Goal: Navigation & Orientation: Find specific page/section

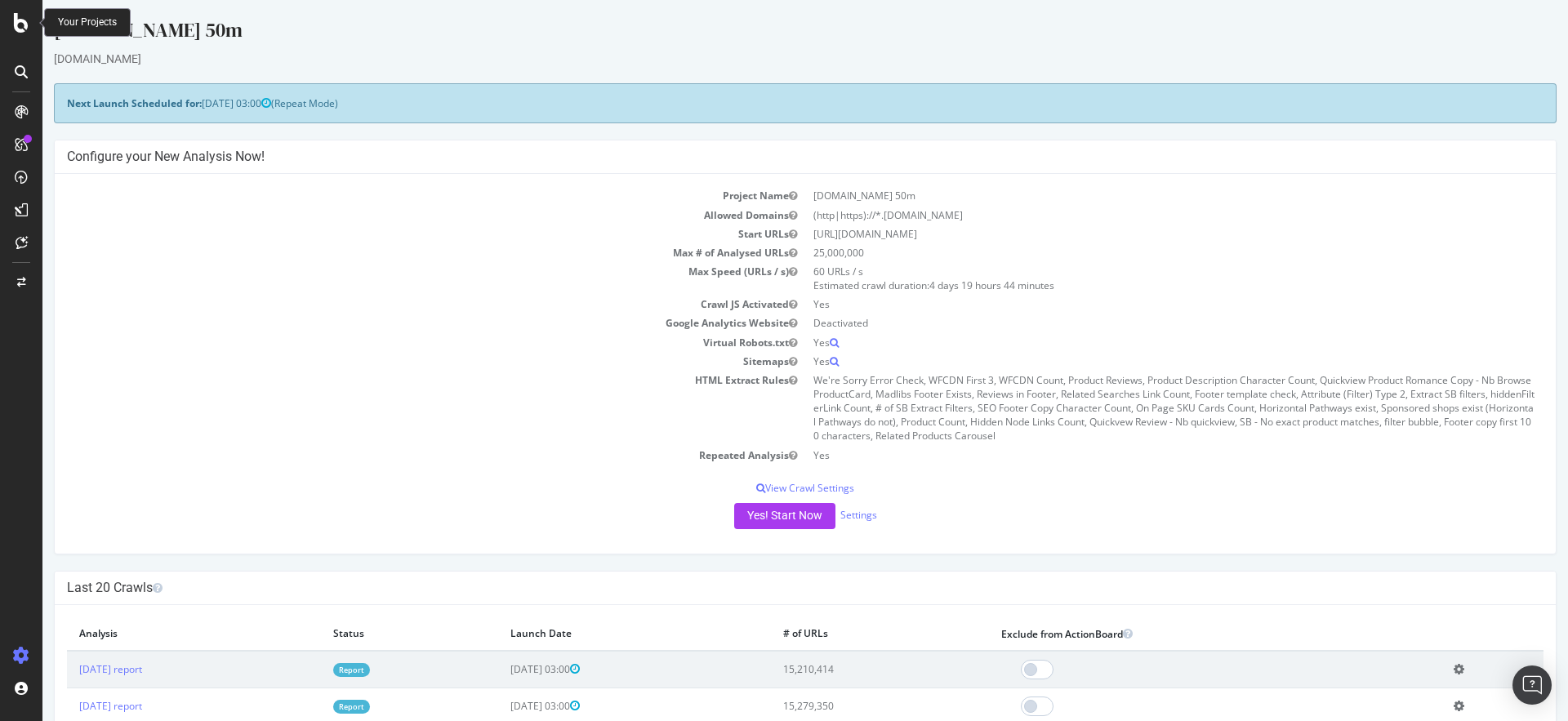
click at [22, 18] on icon at bounding box center [21, 23] width 15 height 19
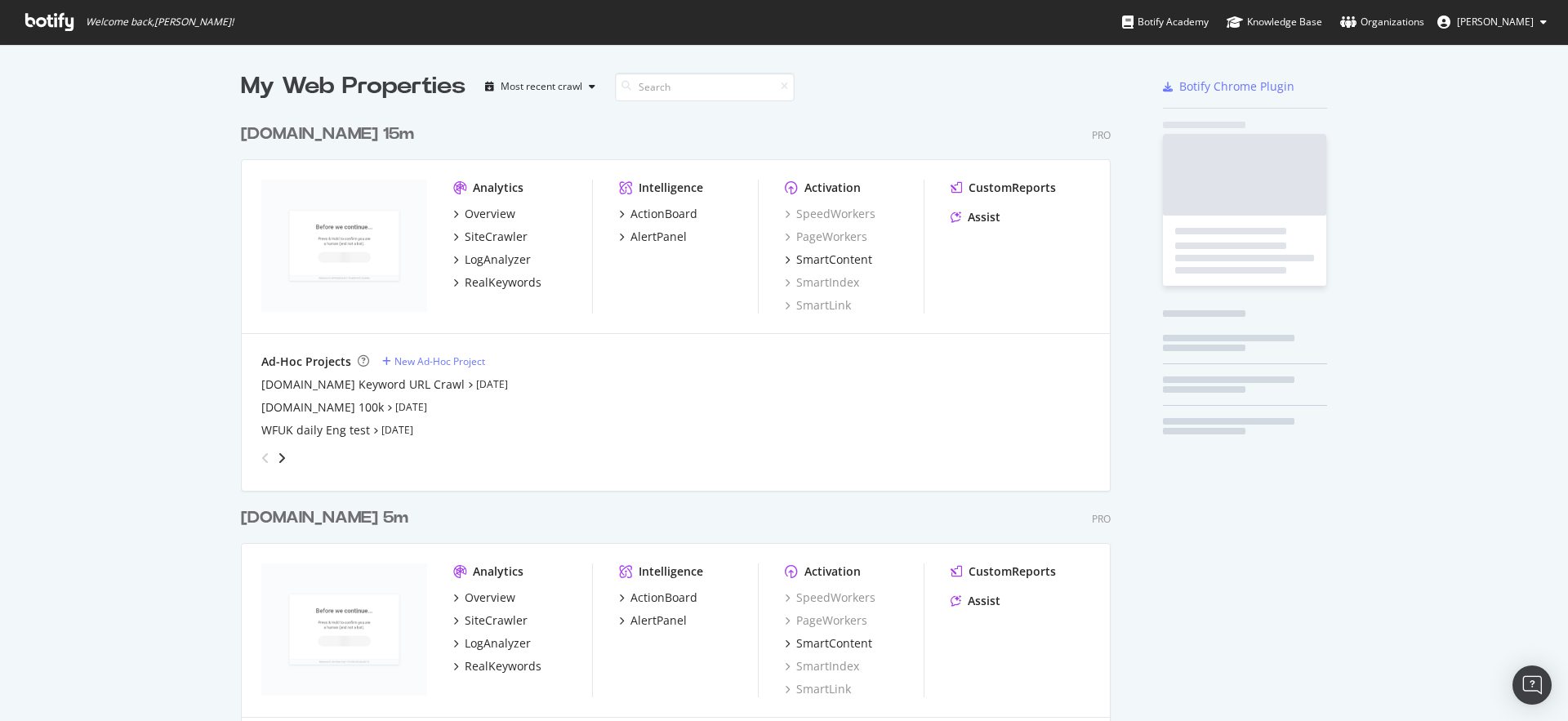
scroll to position [709, 1543]
